Goal: Navigation & Orientation: Find specific page/section

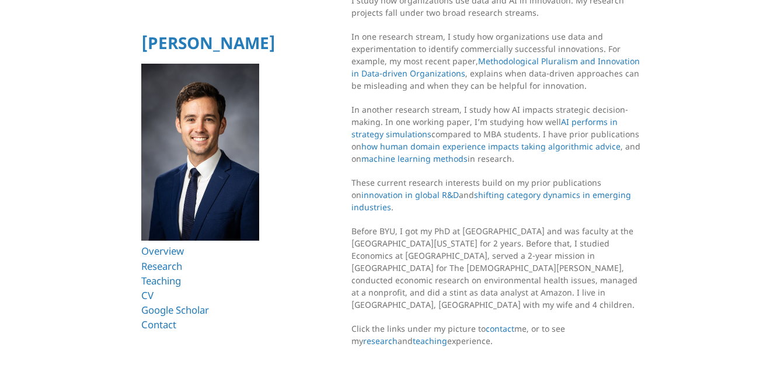
scroll to position [106, 0]
click at [470, 340] on section "Overview I’m an Assistant Professor in the Management department at [PERSON_NAM…" at bounding box center [497, 157] width 292 height 459
click at [168, 267] on link "Research" at bounding box center [163, 265] width 45 height 13
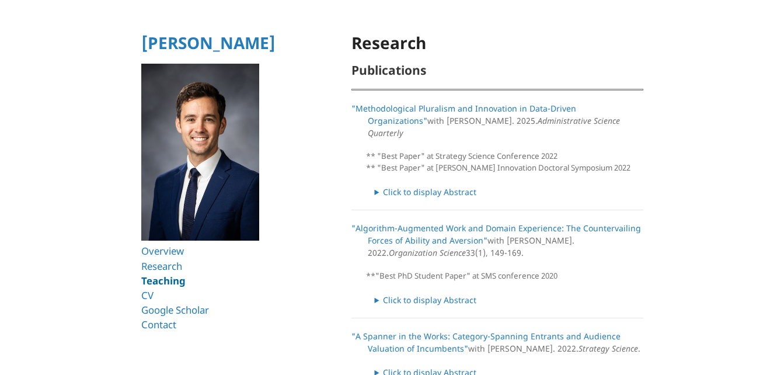
click at [165, 275] on link "Teaching" at bounding box center [163, 280] width 44 height 13
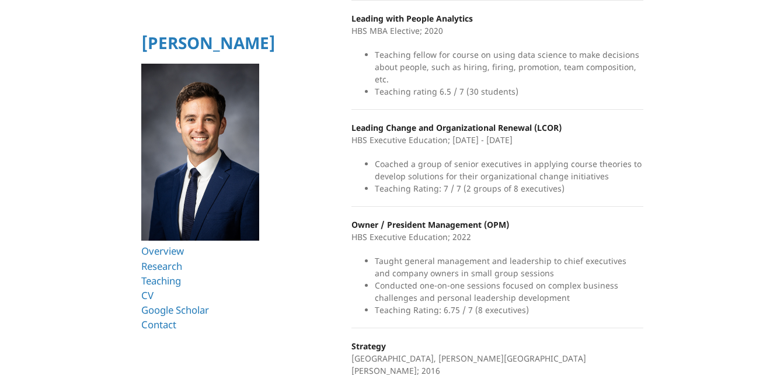
scroll to position [462, 0]
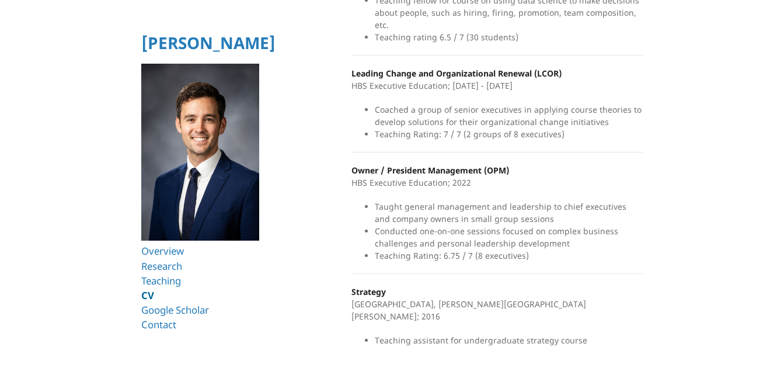
click at [148, 291] on link "CV" at bounding box center [147, 294] width 13 height 13
click at [155, 319] on link "Contact" at bounding box center [160, 323] width 38 height 13
